Goal: Information Seeking & Learning: Check status

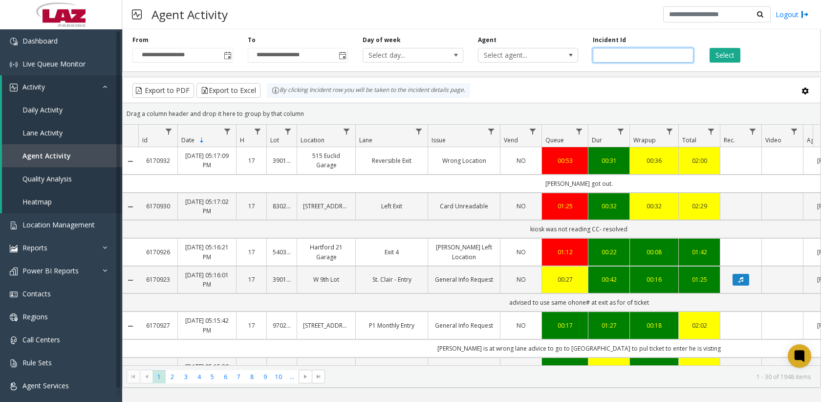
click at [624, 56] on input "number" at bounding box center [643, 55] width 101 height 15
paste input "*******"
type input "*******"
click at [721, 51] on button "Select" at bounding box center [725, 55] width 31 height 15
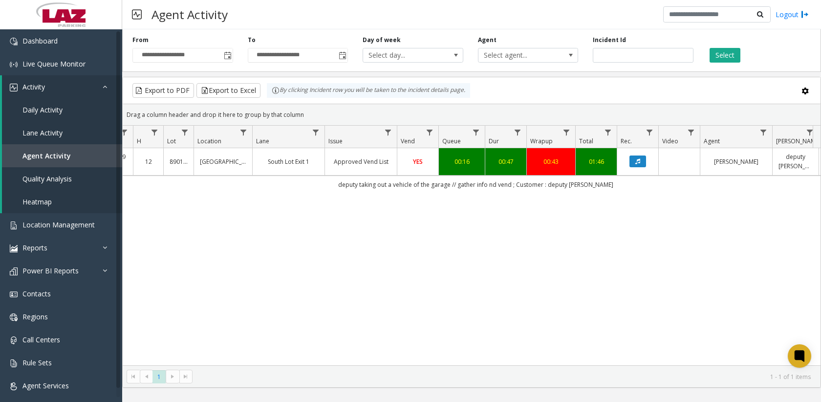
scroll to position [0, 106]
click at [636, 164] on icon "Data table" at bounding box center [635, 161] width 5 height 6
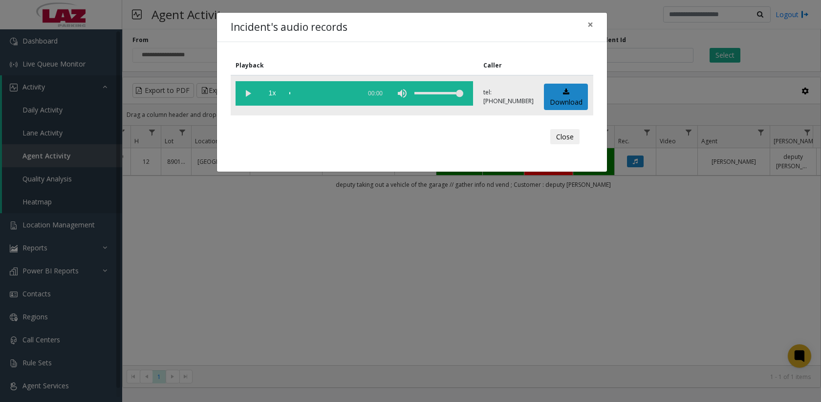
click at [247, 97] on vg-play-pause at bounding box center [248, 93] width 24 height 24
click at [563, 137] on button "Close" at bounding box center [564, 137] width 29 height 16
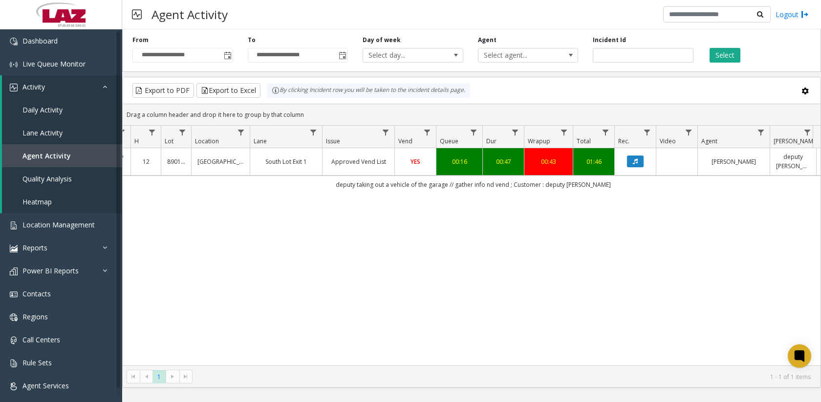
click at [687, 172] on td "Data table" at bounding box center [677, 161] width 42 height 27
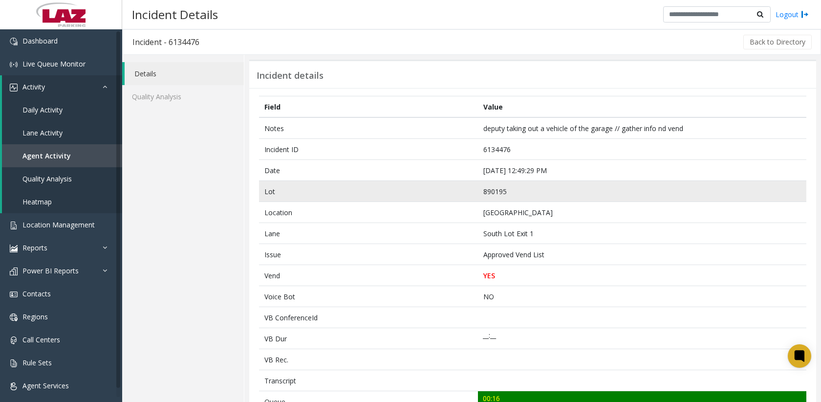
click at [506, 193] on td "890195" at bounding box center [642, 191] width 329 height 21
copy td "890195"
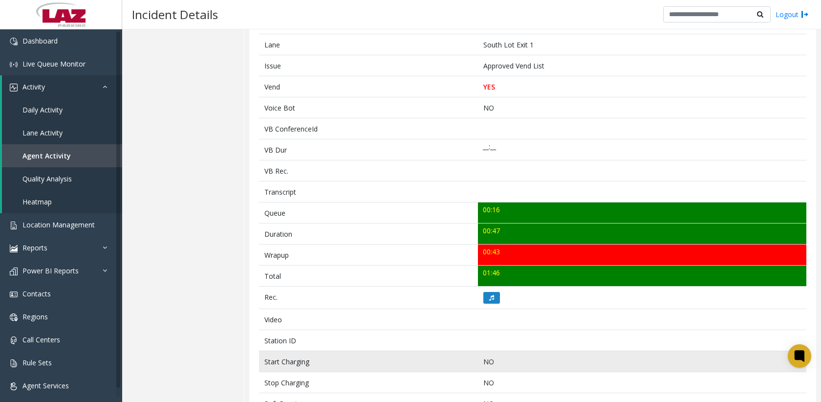
scroll to position [196, 0]
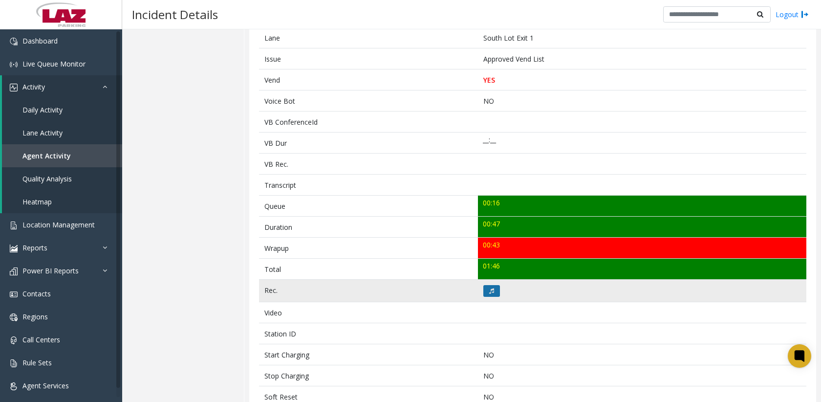
click at [493, 294] on button at bounding box center [491, 291] width 17 height 12
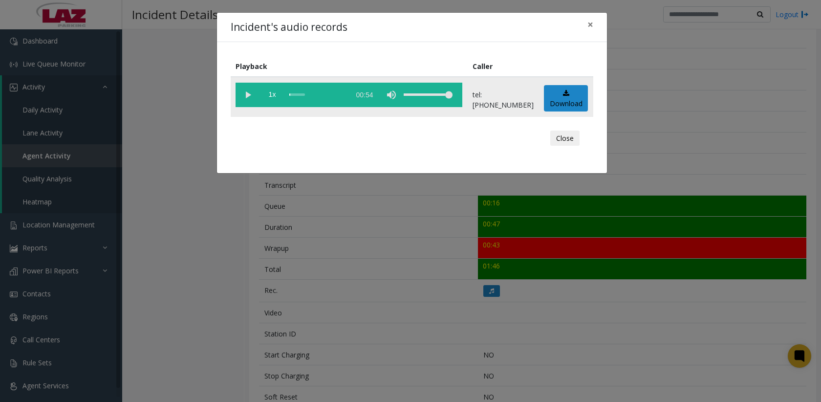
click at [247, 90] on vg-play-pause at bounding box center [248, 95] width 24 height 24
click at [567, 141] on button "Close" at bounding box center [564, 139] width 29 height 16
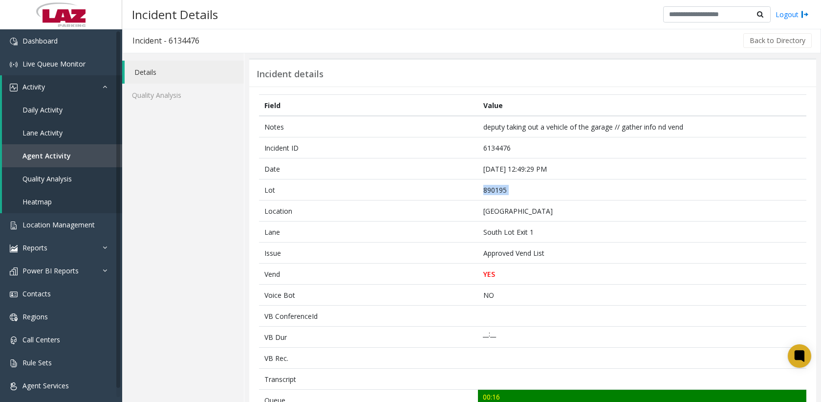
scroll to position [0, 0]
click at [160, 182] on div "Details Quality Analysis" at bounding box center [183, 402] width 122 height 695
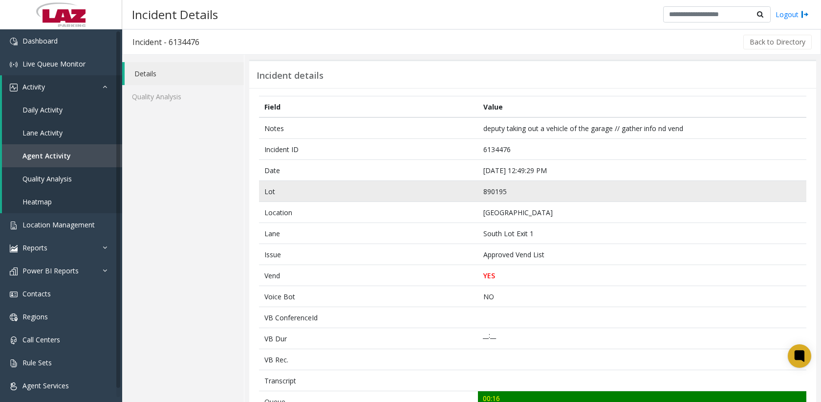
click at [509, 188] on td "890195" at bounding box center [642, 191] width 329 height 21
click at [496, 193] on td "890195" at bounding box center [642, 191] width 329 height 21
copy td "890195"
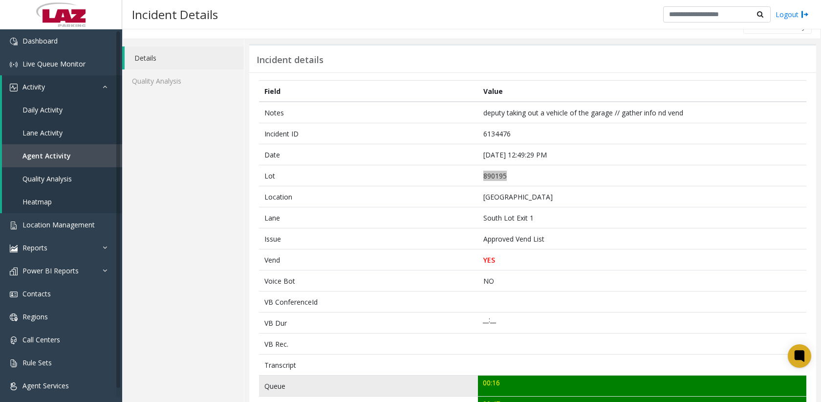
scroll to position [147, 0]
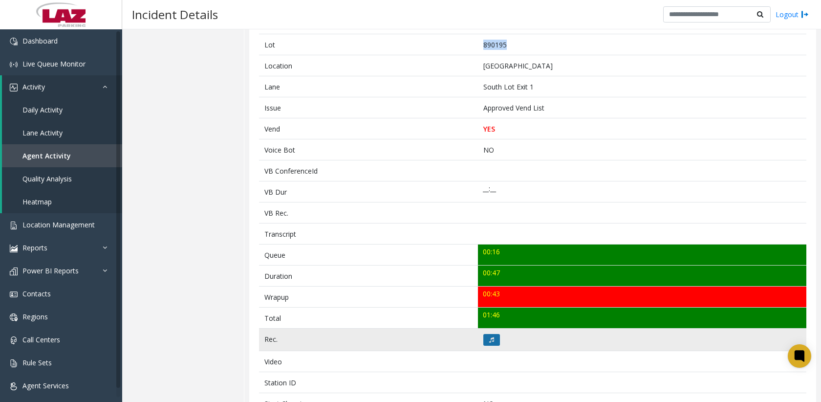
click at [492, 335] on button at bounding box center [491, 340] width 17 height 12
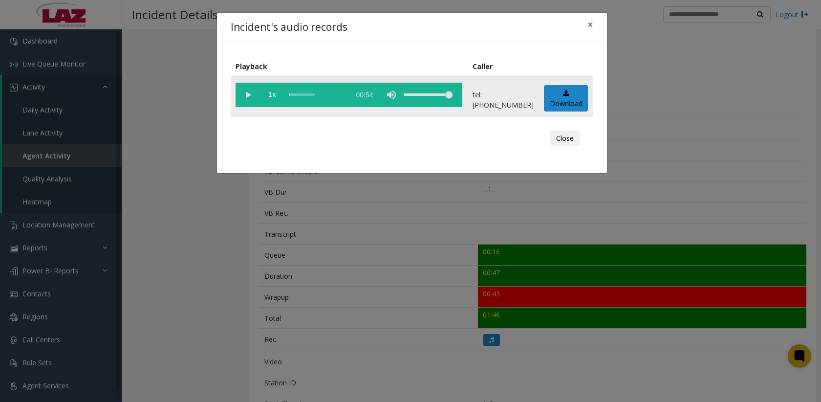
click at [248, 96] on vg-play-pause at bounding box center [248, 95] width 24 height 24
click at [246, 94] on vg-play-pause at bounding box center [248, 95] width 24 height 24
click at [245, 96] on vg-play-pause at bounding box center [248, 95] width 24 height 24
click at [593, 22] on span "×" at bounding box center [591, 25] width 6 height 14
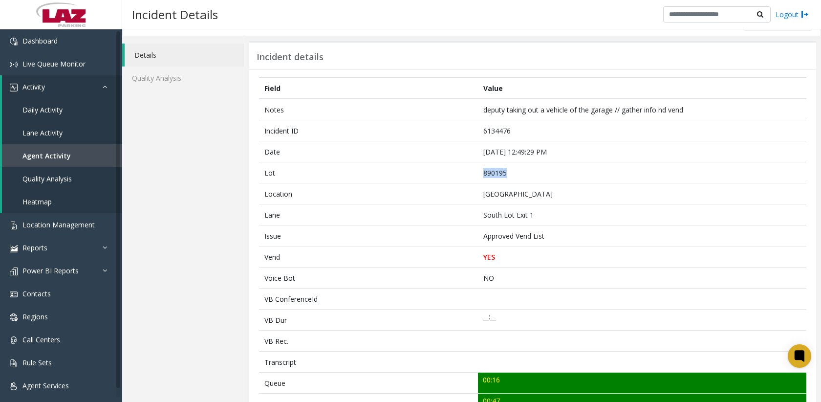
scroll to position [0, 0]
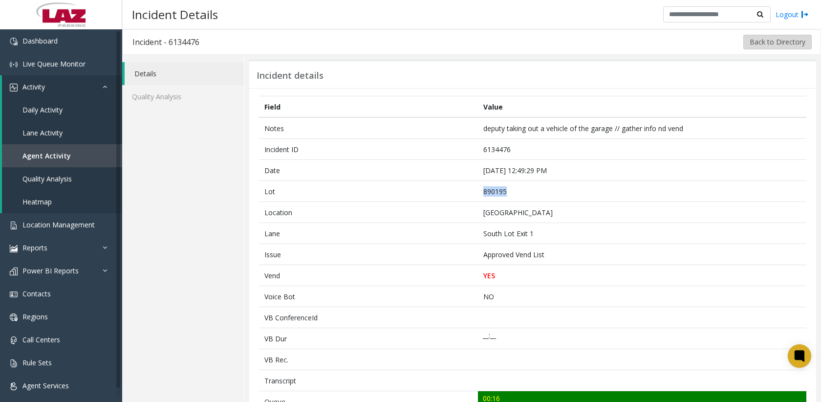
click at [794, 44] on button "Back to Directory" at bounding box center [778, 42] width 68 height 15
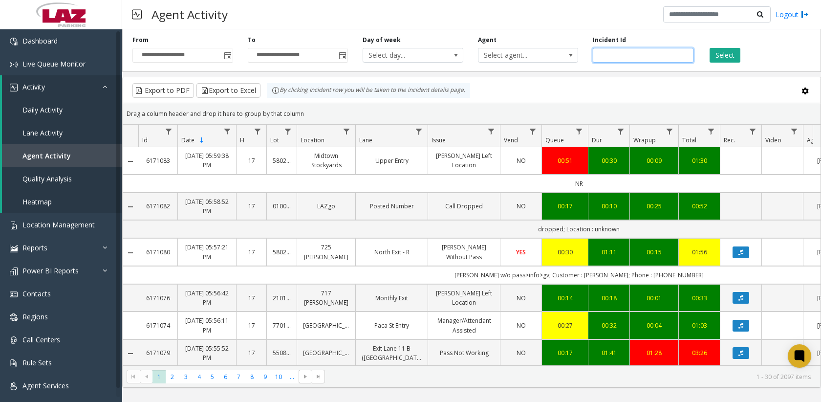
click at [624, 58] on input "number" at bounding box center [643, 55] width 101 height 15
paste input "*******"
click at [716, 48] on button "Select" at bounding box center [725, 55] width 31 height 15
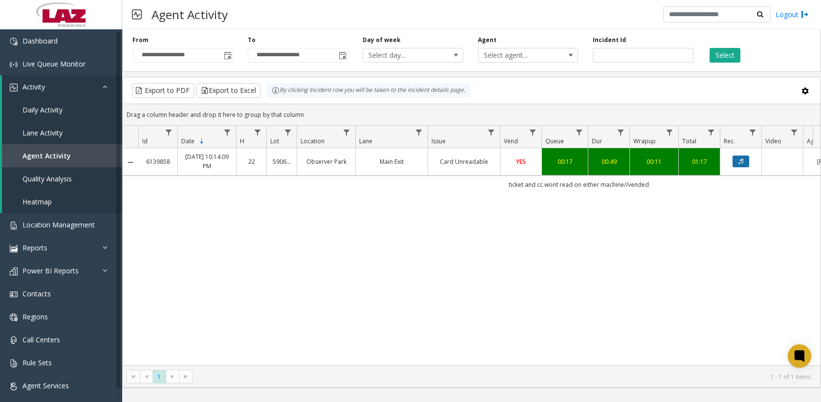
click at [744, 162] on button "Data table" at bounding box center [741, 161] width 17 height 12
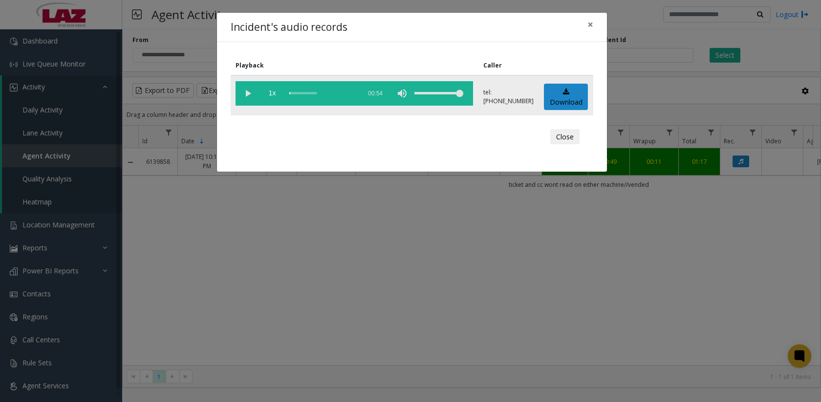
click at [249, 92] on vg-play-pause at bounding box center [248, 93] width 24 height 24
drag, startPoint x: 570, startPoint y: 138, endPoint x: 586, endPoint y: 132, distance: 17.6
click at [570, 138] on button "Close" at bounding box center [564, 137] width 29 height 16
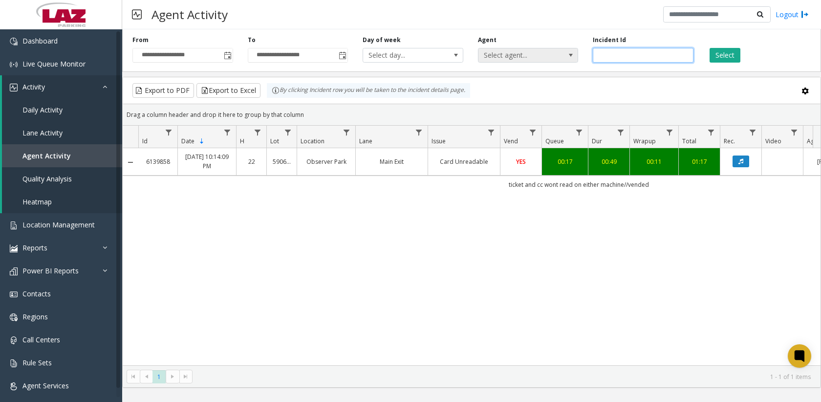
drag, startPoint x: 671, startPoint y: 53, endPoint x: 569, endPoint y: 54, distance: 102.2
click at [539, 54] on div "**********" at bounding box center [471, 48] width 699 height 46
paste input "number"
type input "*******"
click at [727, 58] on button "Select" at bounding box center [725, 55] width 31 height 15
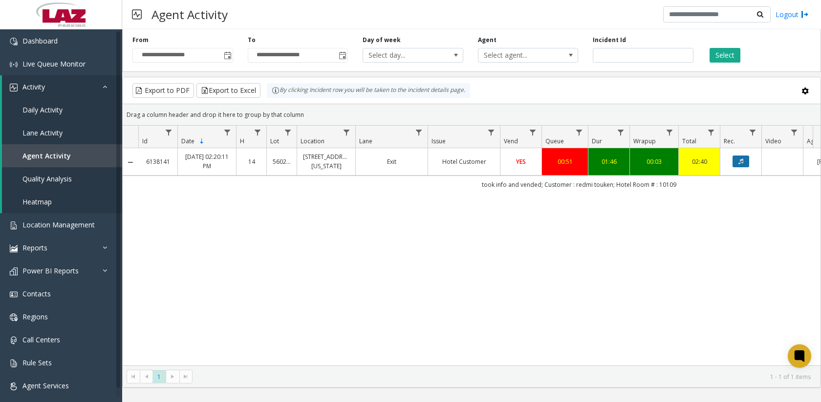
click at [743, 164] on icon "Data table" at bounding box center [741, 161] width 5 height 6
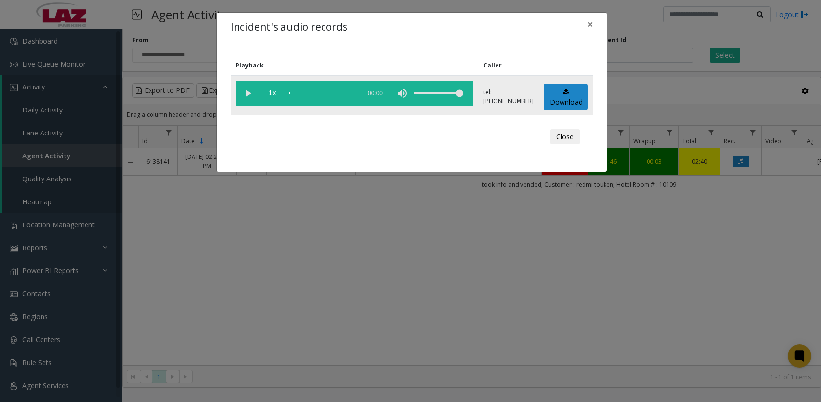
click at [246, 90] on vg-play-pause at bounding box center [248, 93] width 24 height 24
click at [568, 134] on button "Close" at bounding box center [564, 137] width 29 height 16
